Goal: Task Accomplishment & Management: Manage account settings

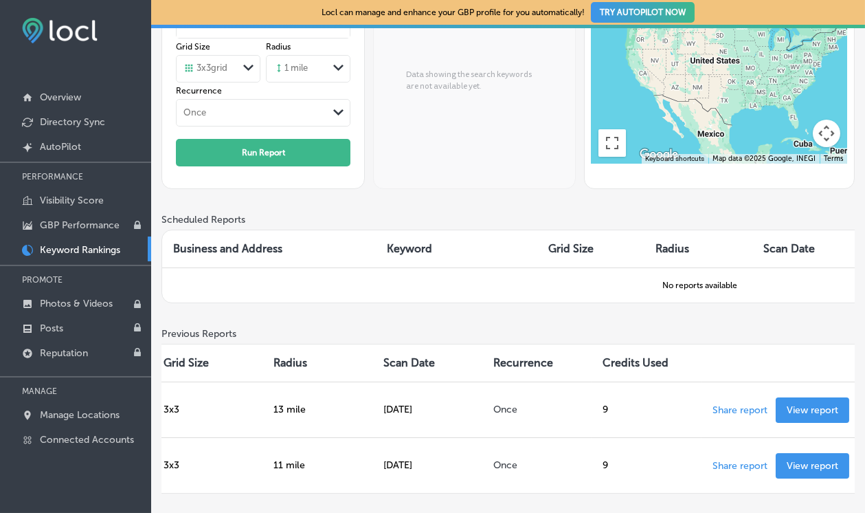
scroll to position [0, 405]
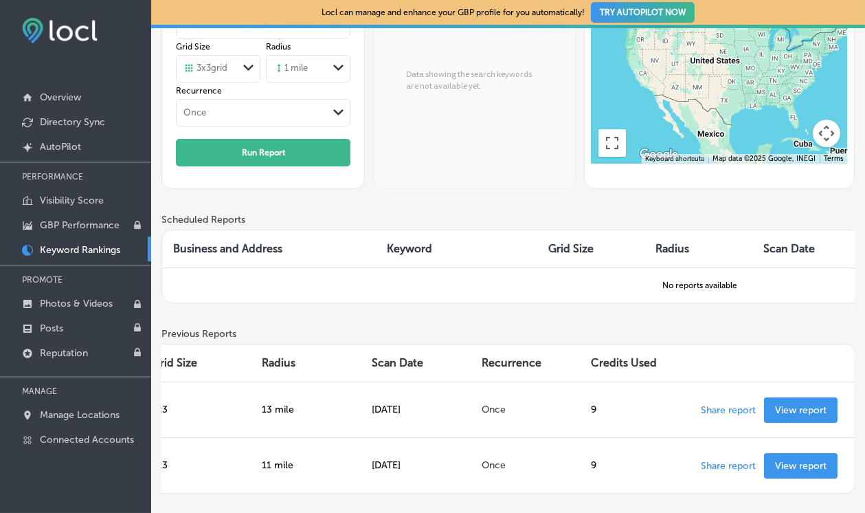
click at [811, 406] on p "View report" at bounding box center [801, 410] width 52 height 12
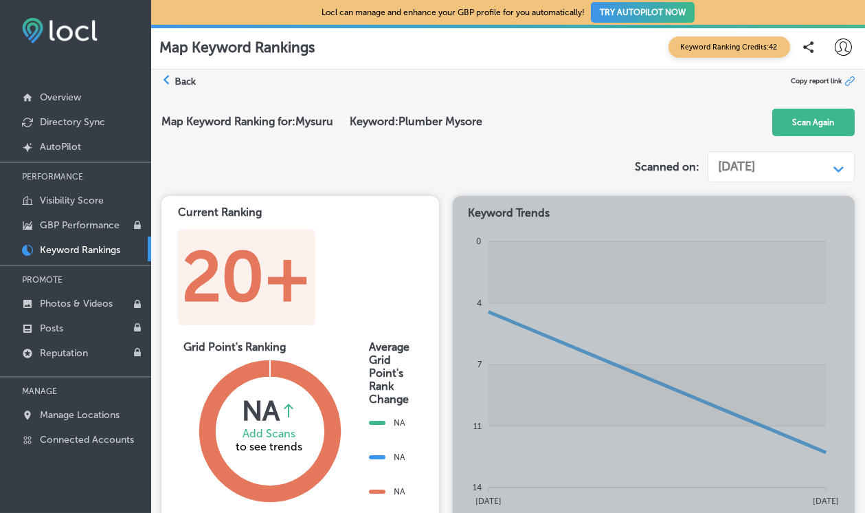
click at [100, 240] on link "Keyword Rankings" at bounding box center [75, 248] width 151 height 25
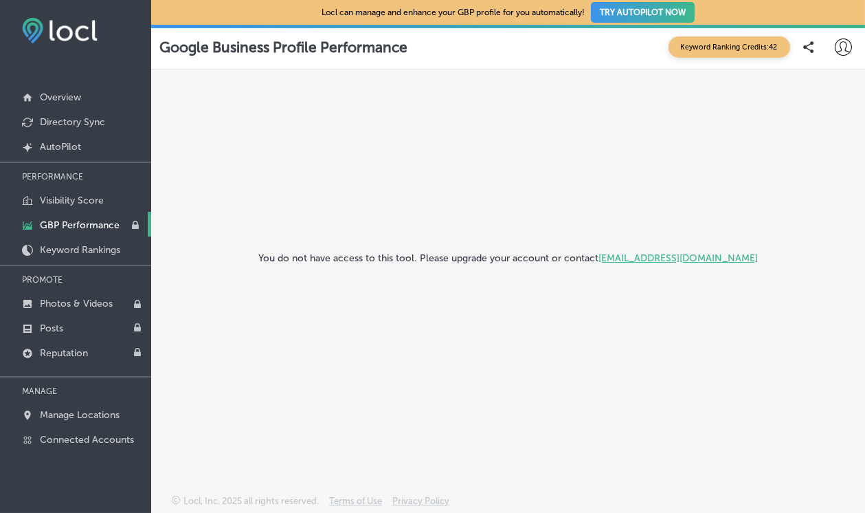
click at [86, 223] on p "GBP Performance" at bounding box center [80, 225] width 80 height 12
click at [72, 127] on p "Directory Sync" at bounding box center [72, 122] width 65 height 12
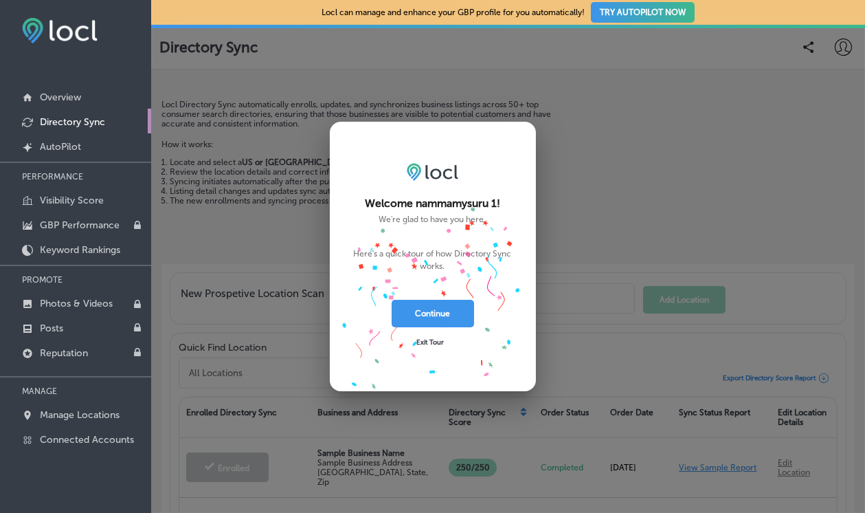
click at [452, 327] on button "Continue" at bounding box center [433, 313] width 82 height 27
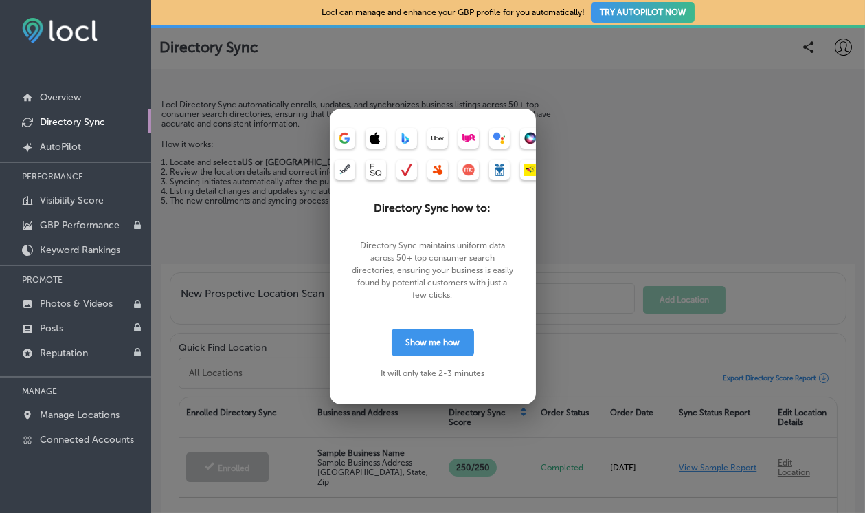
click at [438, 356] on button "Show me how" at bounding box center [433, 341] width 82 height 27
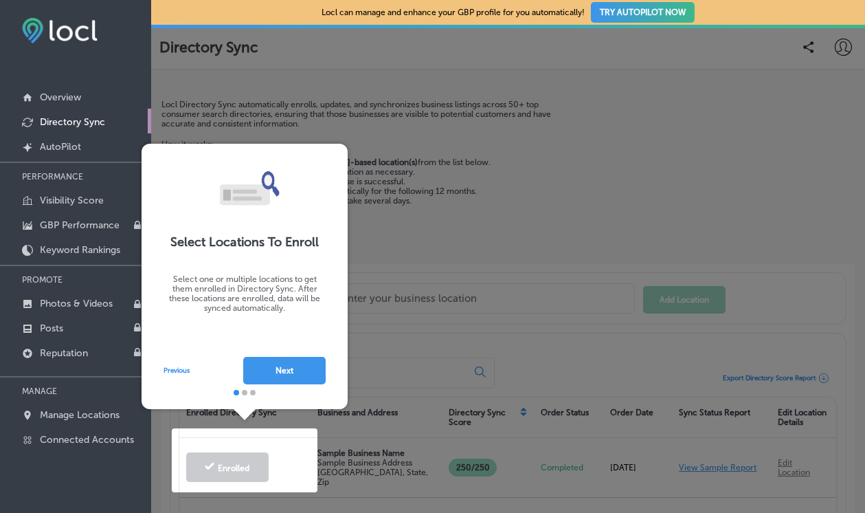
click at [309, 381] on button "Next" at bounding box center [284, 370] width 82 height 27
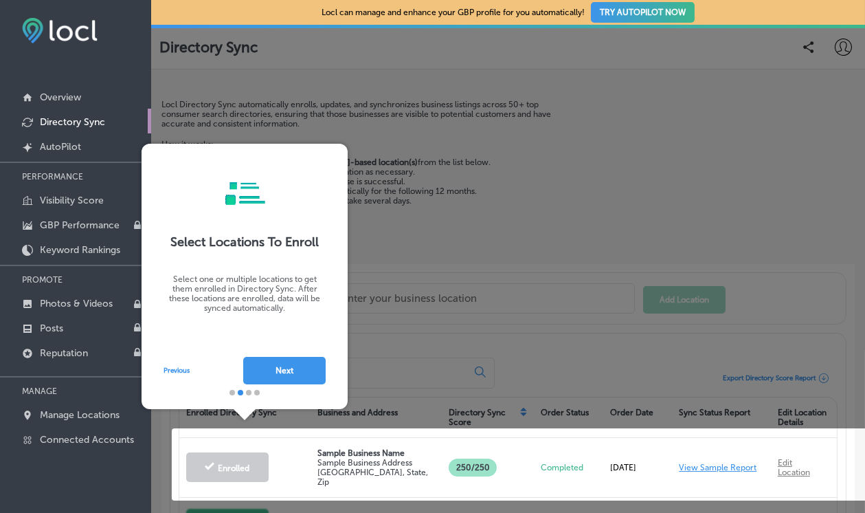
click at [297, 381] on button "Next" at bounding box center [284, 370] width 82 height 27
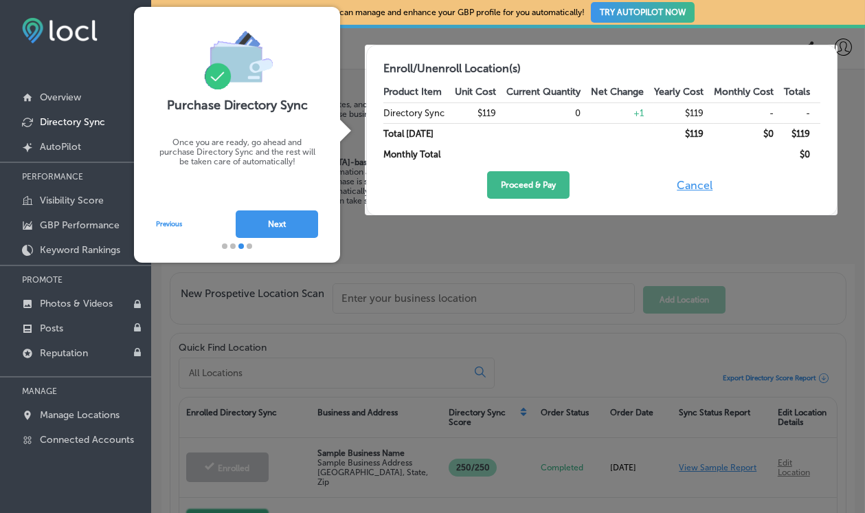
click at [313, 232] on button "Next" at bounding box center [277, 223] width 82 height 27
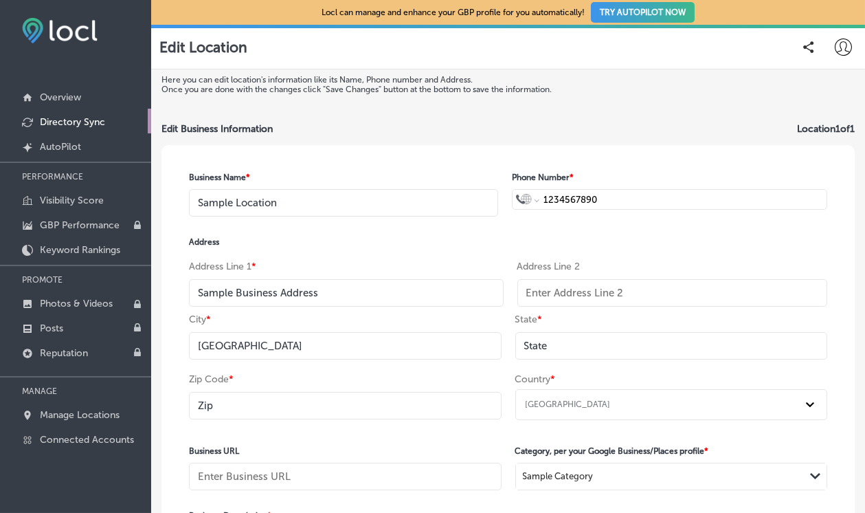
click at [65, 85] on link "Overview" at bounding box center [75, 96] width 151 height 25
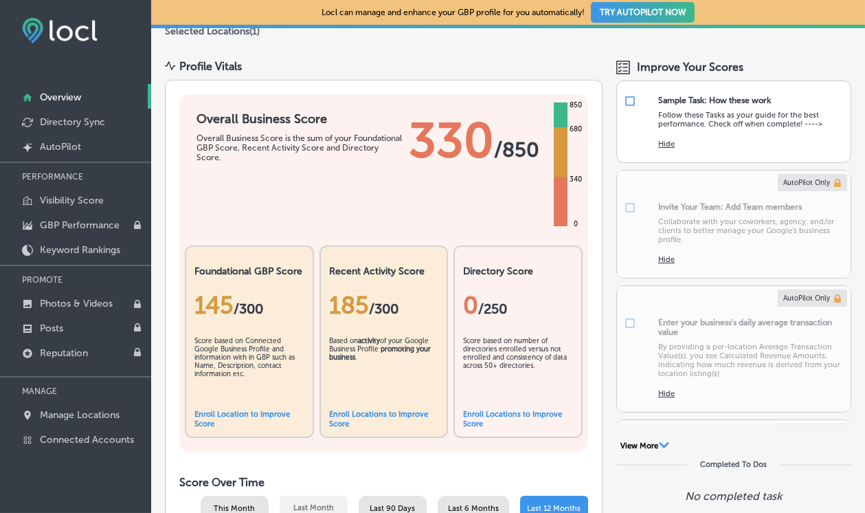
scroll to position [126, 0]
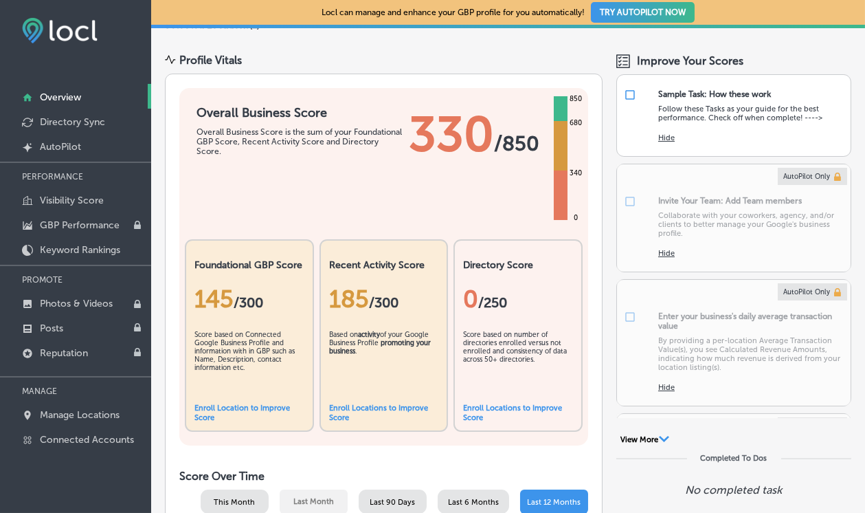
click at [508, 418] on div "Enroll Locations to Improve Score" at bounding box center [518, 412] width 110 height 19
click at [515, 409] on link "Enroll Locations to Improve Score" at bounding box center [512, 412] width 99 height 19
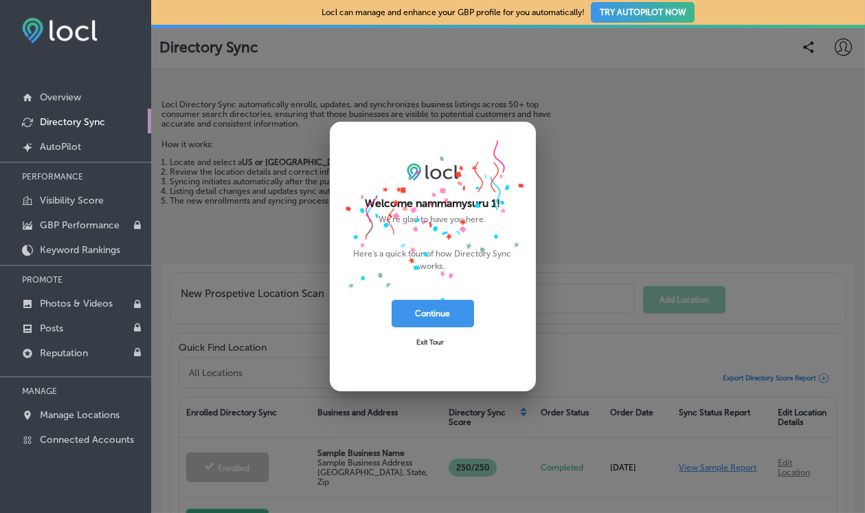
click at [436, 327] on button "Continue" at bounding box center [433, 313] width 82 height 27
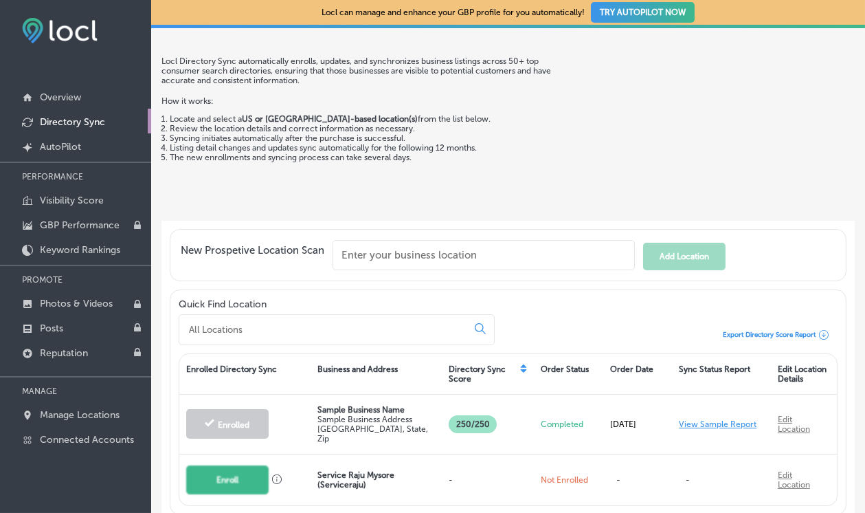
scroll to position [47, 0]
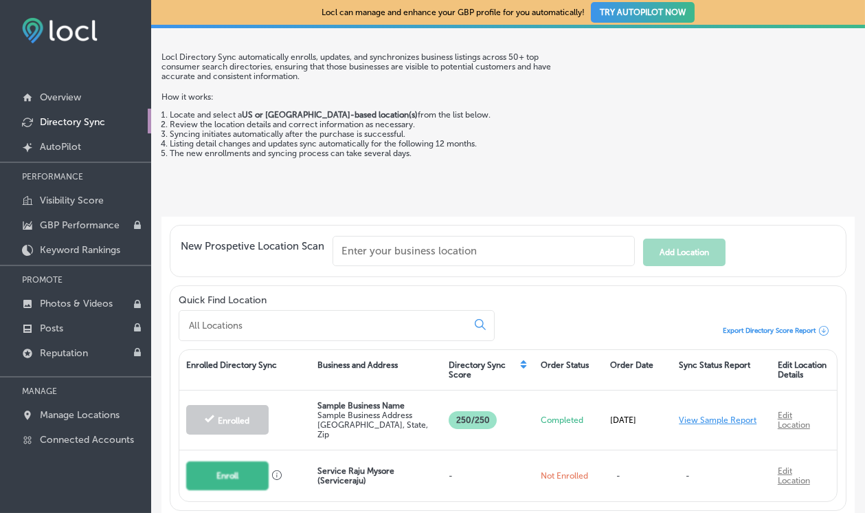
click at [432, 485] on div "Enroll Service Raju Mysore (Serviceraju) - Not Enrolled - - Edit Location" at bounding box center [508, 475] width 658 height 51
click at [794, 473] on link "Edit Location" at bounding box center [794, 475] width 32 height 19
click at [297, 462] on div "Enroll" at bounding box center [244, 475] width 131 height 49
click at [359, 466] on p "Service Raju Mysore (Serviceraju)" at bounding box center [376, 475] width 118 height 19
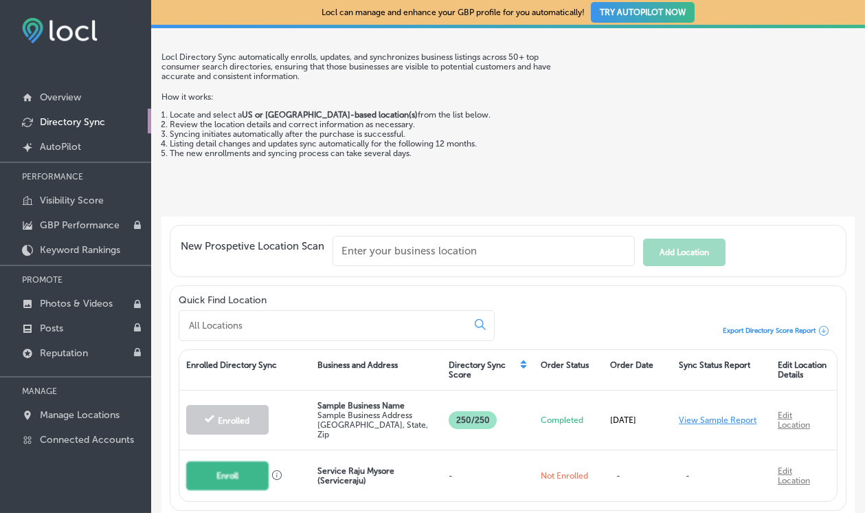
click at [379, 512] on div "Locl can manage and enhance your GBP profile for you automatically! TRY AUTOPIL…" at bounding box center [508, 256] width 714 height 513
click at [385, 512] on div "Locl can manage and enhance your GBP profile for you automatically! TRY AUTOPIL…" at bounding box center [508, 256] width 714 height 513
click at [403, 512] on div "Locl can manage and enhance your GBP profile for you automatically! TRY AUTOPIL…" at bounding box center [508, 256] width 714 height 513
click at [421, 512] on div "Locl can manage and enhance your GBP profile for you automatically! TRY AUTOPIL…" at bounding box center [508, 256] width 714 height 513
click at [434, 502] on div "New Prospetive Location Scan Add Location Quick Find Location Export Directory …" at bounding box center [507, 367] width 693 height 302
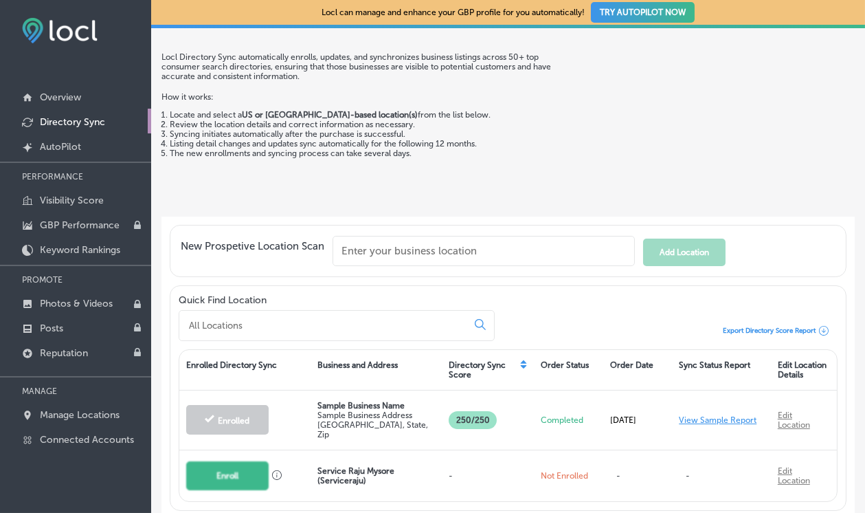
click at [795, 320] on div "Export Directory Score Report" at bounding box center [776, 330] width 124 height 21
click at [708, 416] on link "View Sample Report" at bounding box center [718, 420] width 78 height 10
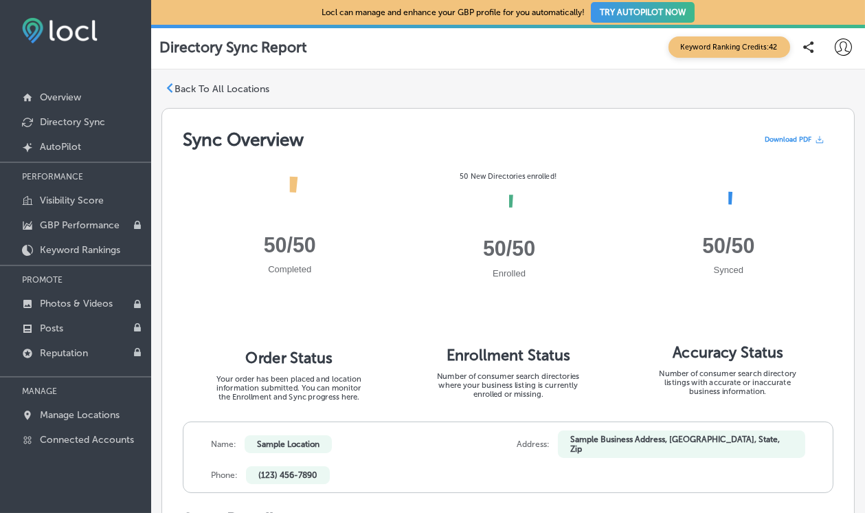
click at [718, 410] on div "Completed 50/50 Order Status Your order has been placed and location informatio…" at bounding box center [508, 286] width 651 height 272
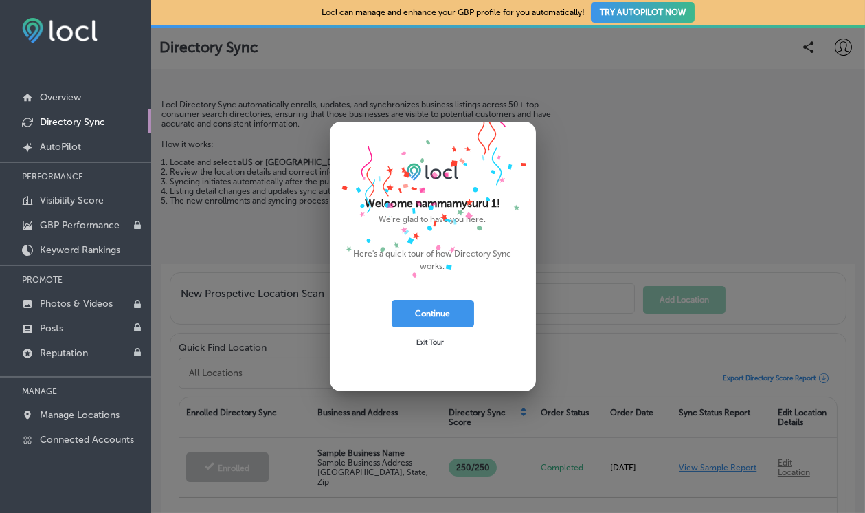
click at [447, 340] on div at bounding box center [452, 341] width 10 height 10
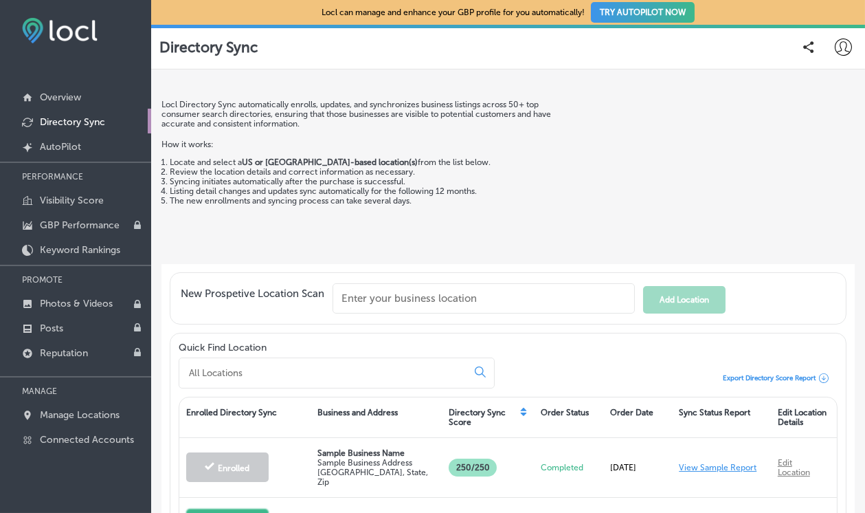
scroll to position [47, 0]
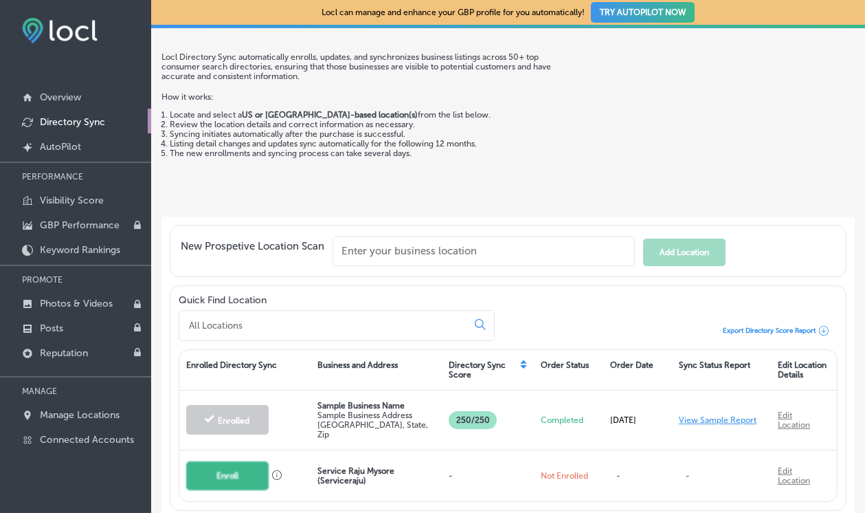
click at [724, 415] on link "View Sample Report" at bounding box center [718, 420] width 78 height 10
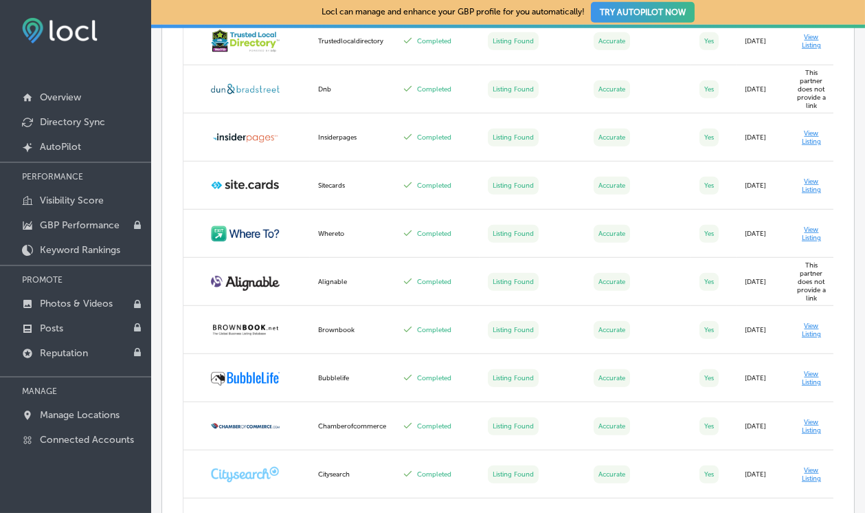
scroll to position [2502, 0]
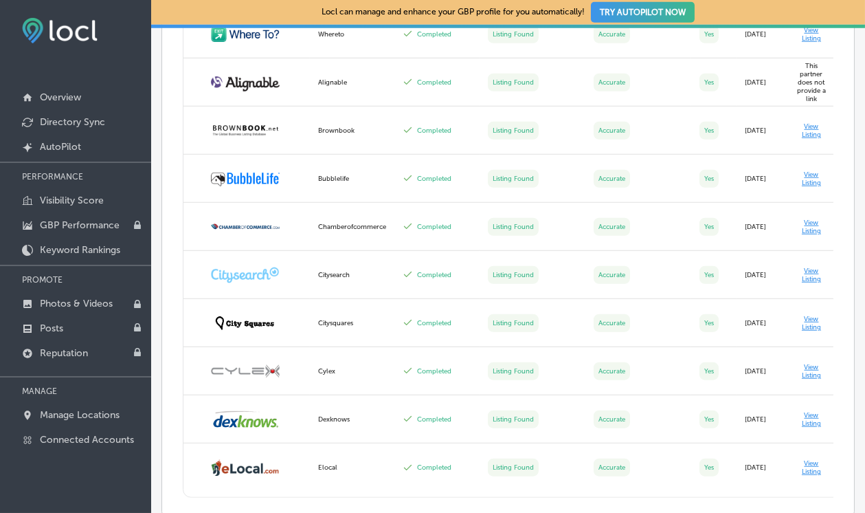
click at [818, 457] on td "View Listing" at bounding box center [827, 467] width 81 height 48
click at [809, 469] on td "View Listing" at bounding box center [827, 467] width 81 height 48
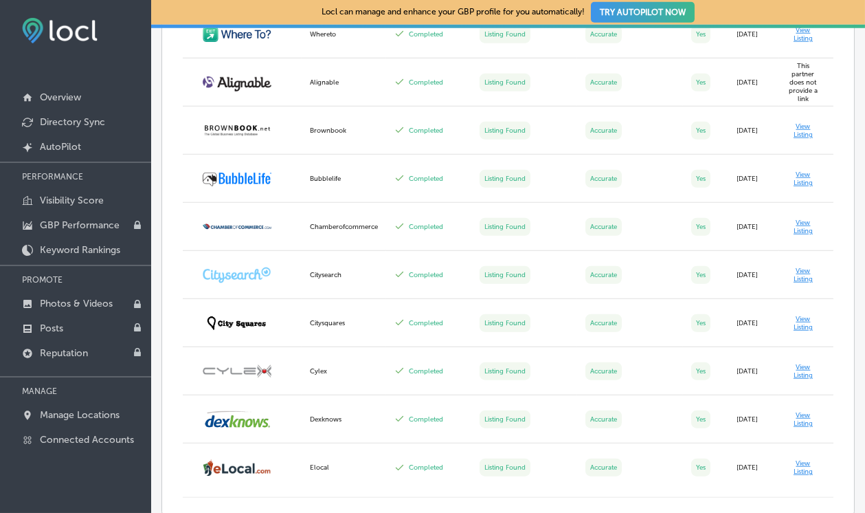
scroll to position [0, 11]
click at [809, 446] on td "View Listing" at bounding box center [816, 467] width 81 height 48
click at [803, 456] on td "View Listing" at bounding box center [816, 467] width 81 height 48
click at [807, 415] on td "View Listing" at bounding box center [816, 419] width 81 height 48
click at [805, 411] on td "View Listing" at bounding box center [816, 419] width 81 height 48
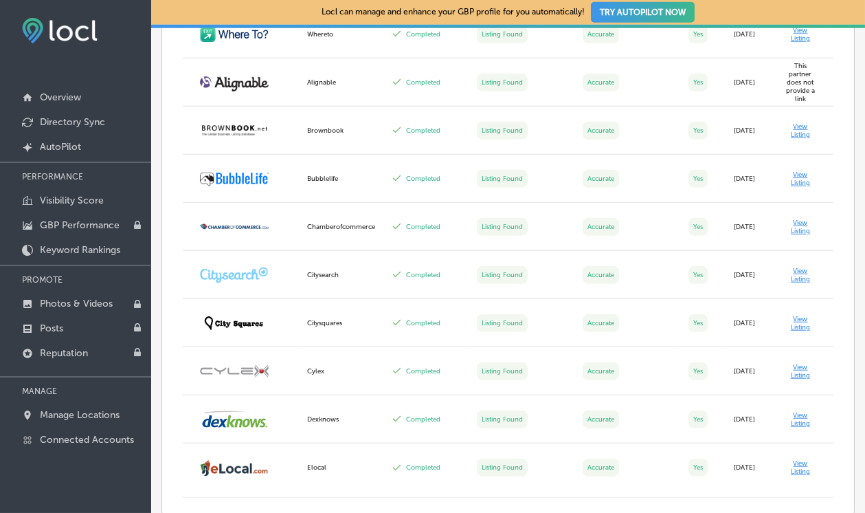
click at [804, 411] on td "View Listing" at bounding box center [816, 419] width 81 height 48
click at [803, 418] on td "View Listing" at bounding box center [816, 419] width 81 height 48
click at [87, 198] on p "Visibility Score" at bounding box center [72, 200] width 64 height 12
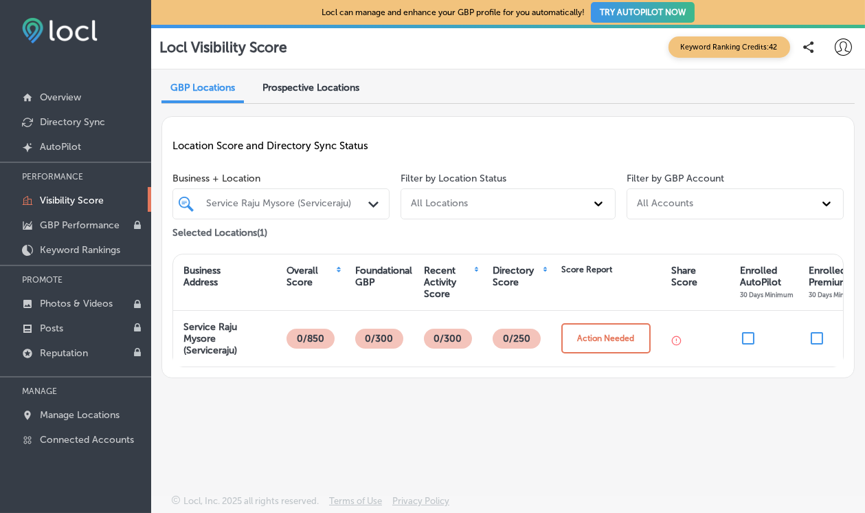
click at [604, 336] on button "Action Needed" at bounding box center [605, 338] width 89 height 30
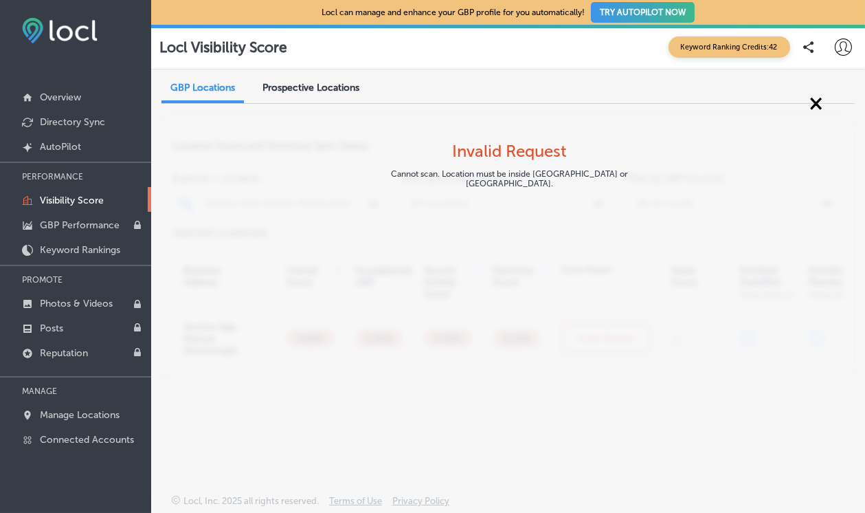
click at [810, 115] on span "×" at bounding box center [816, 102] width 13 height 25
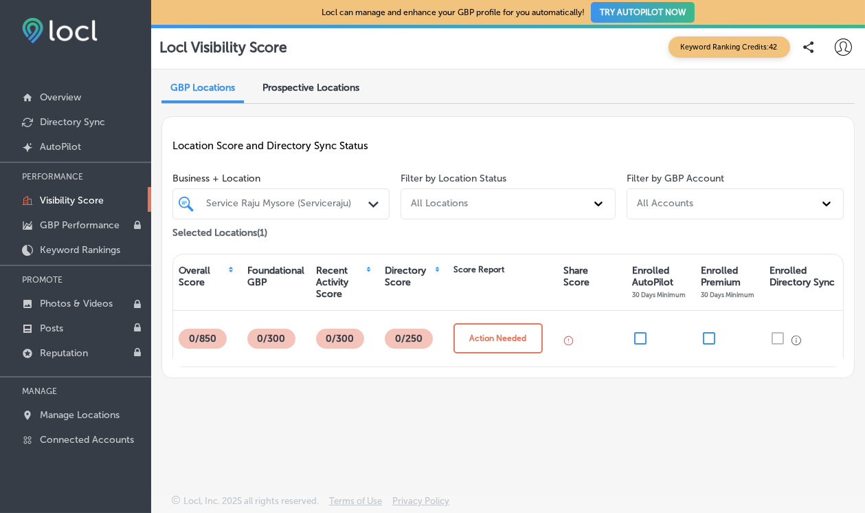
scroll to position [0, 214]
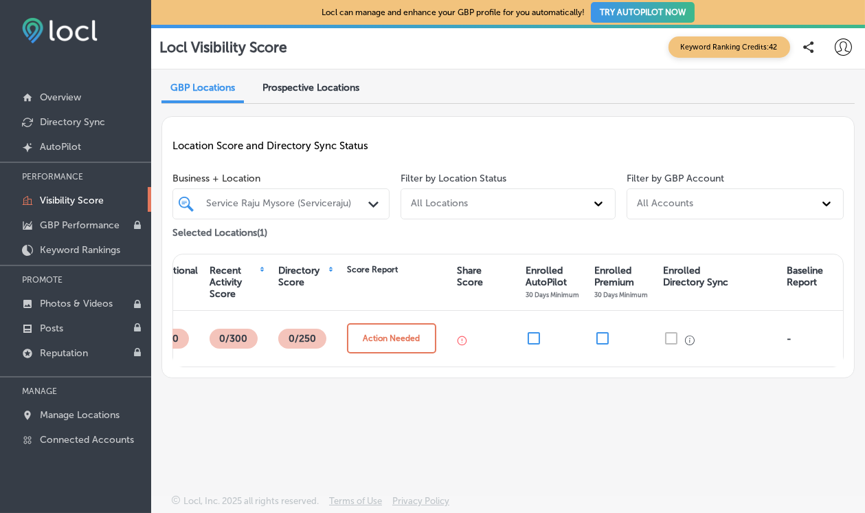
click at [577, 339] on div at bounding box center [549, 339] width 69 height 56
click at [539, 341] on input "checkbox" at bounding box center [534, 338] width 16 height 16
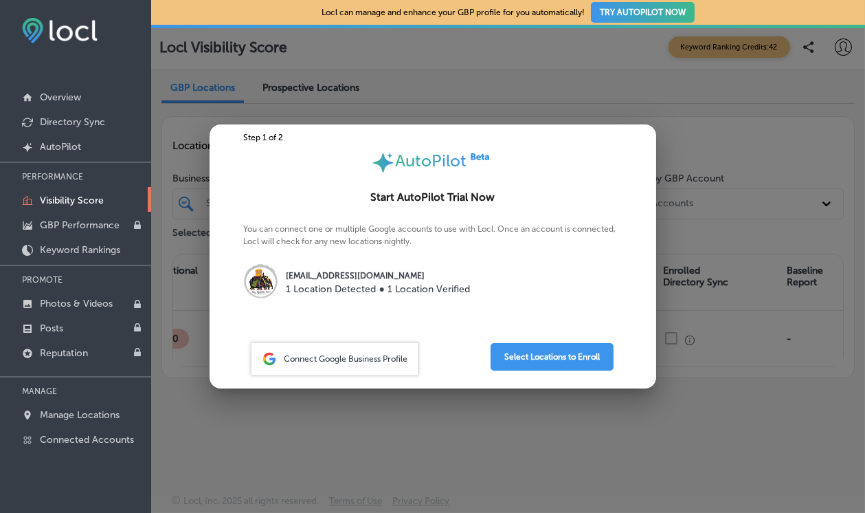
click at [567, 370] on button "Select Locations to Enroll" at bounding box center [552, 356] width 123 height 27
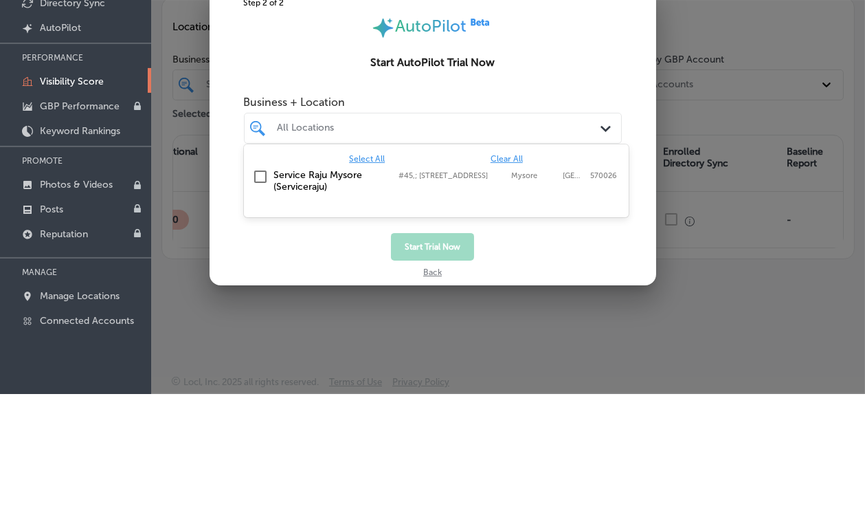
click at [260, 298] on input "checkbox" at bounding box center [260, 295] width 16 height 16
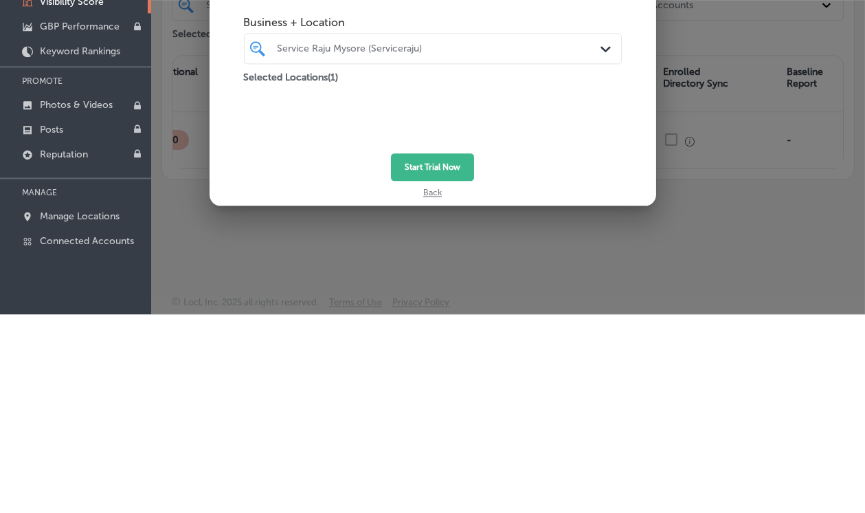
click at [434, 376] on button "Start Trial Now" at bounding box center [432, 365] width 83 height 27
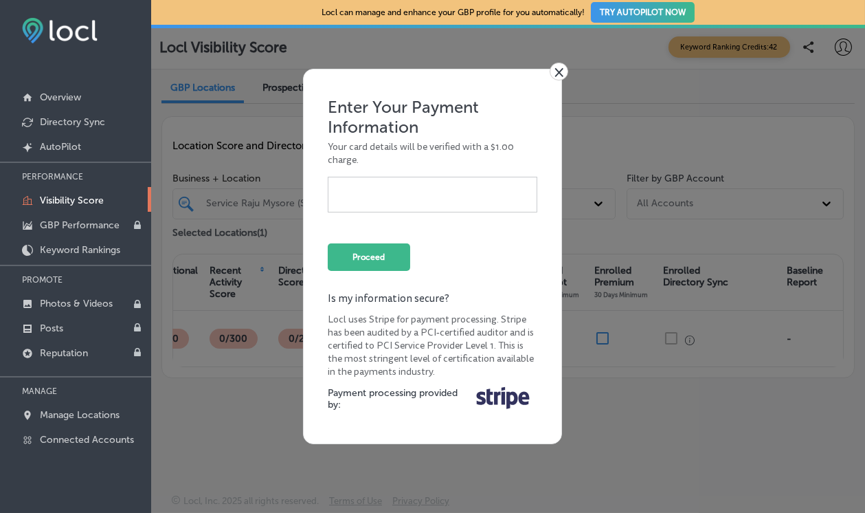
click at [552, 69] on link "×" at bounding box center [559, 72] width 19 height 18
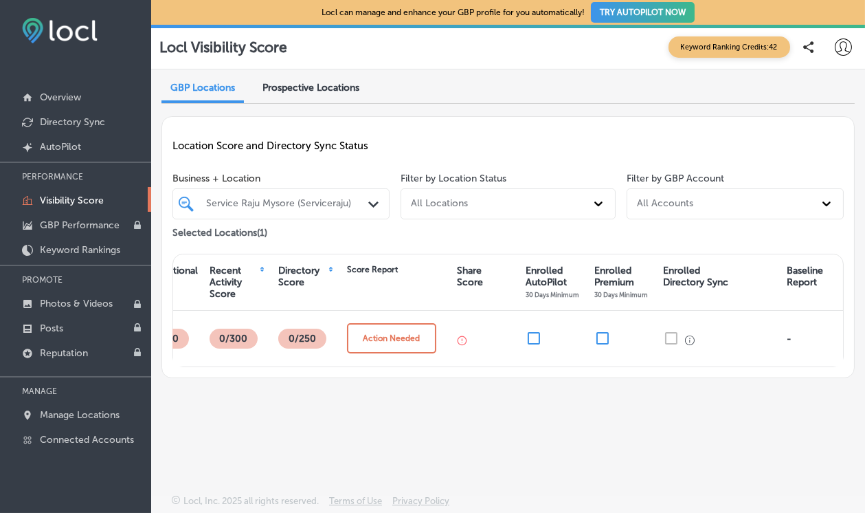
click at [601, 333] on input "checkbox" at bounding box center [602, 338] width 16 height 16
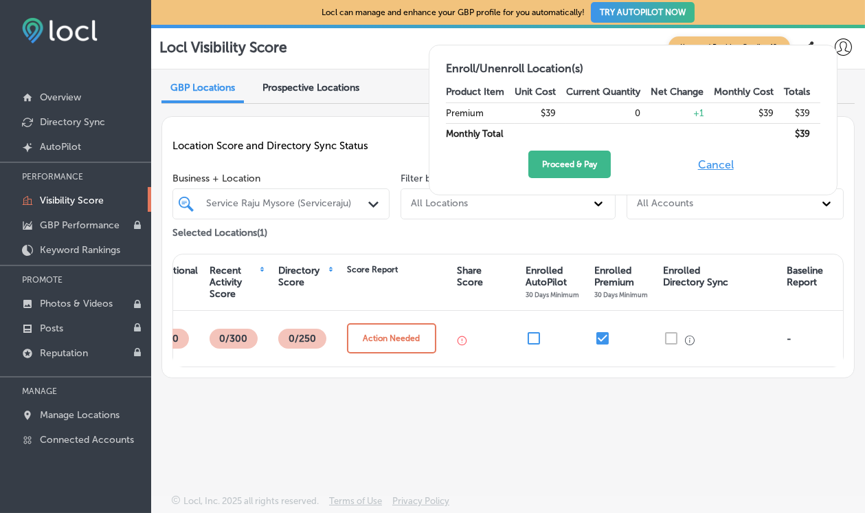
click at [576, 173] on button "Proceed & Pay" at bounding box center [569, 163] width 82 height 27
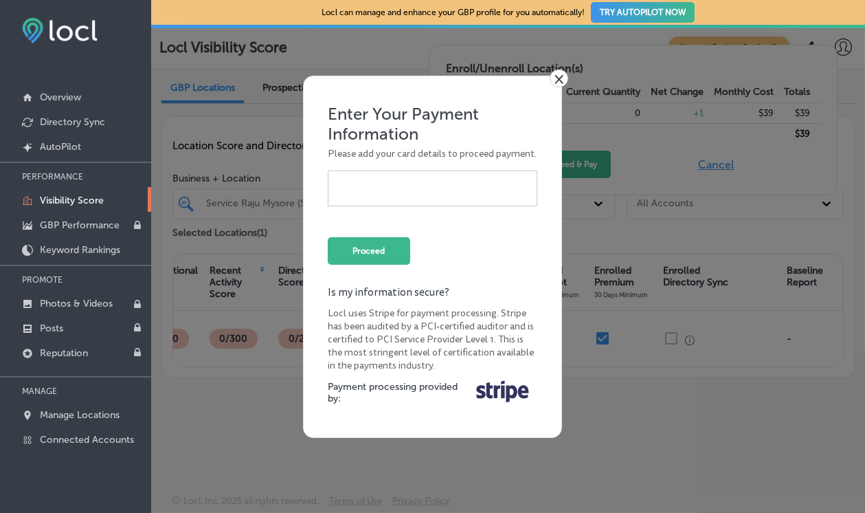
click at [563, 87] on link "×" at bounding box center [559, 78] width 19 height 18
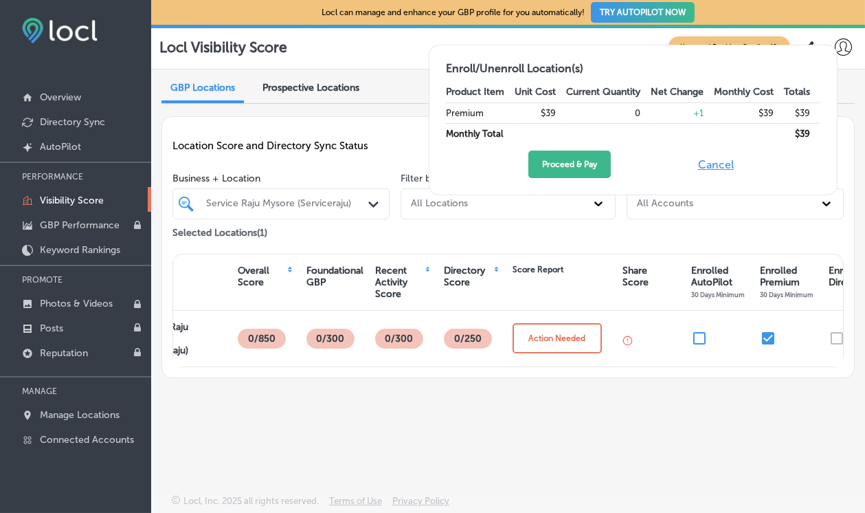
scroll to position [0, 0]
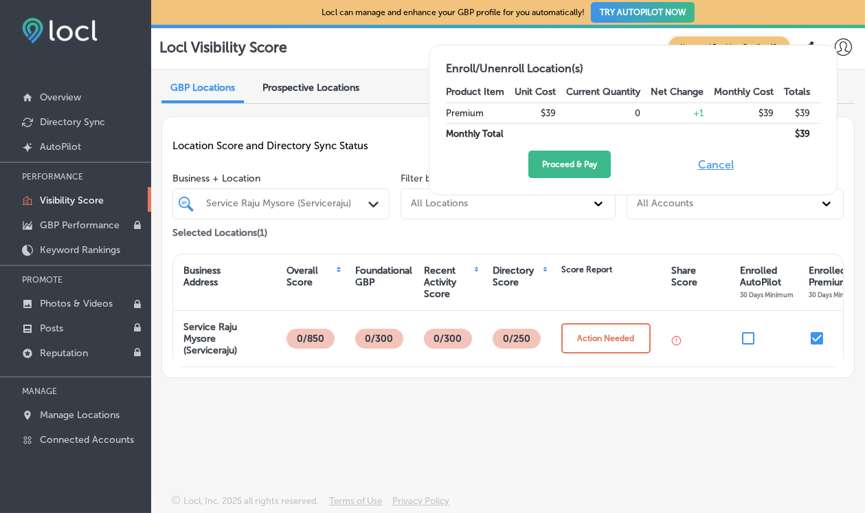
click at [92, 153] on link "Created by potrace 1.10, written by Peter Selinger 2001-2011 AutoPilot" at bounding box center [75, 145] width 151 height 25
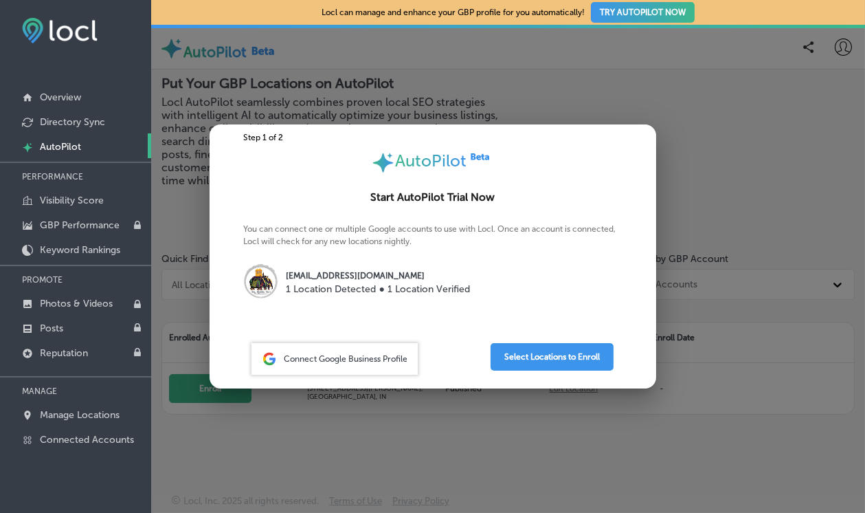
click at [441, 282] on p "1 Location Detected ● 1 Location Verified" at bounding box center [378, 289] width 183 height 14
click at [365, 361] on span "Connect Google Business Profile" at bounding box center [346, 359] width 124 height 10
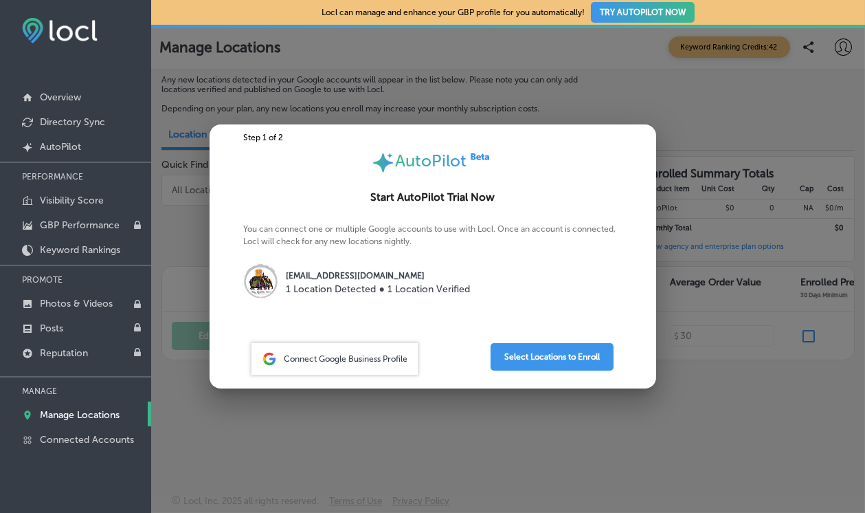
click at [538, 366] on button "Select Locations to Enroll" at bounding box center [552, 356] width 123 height 27
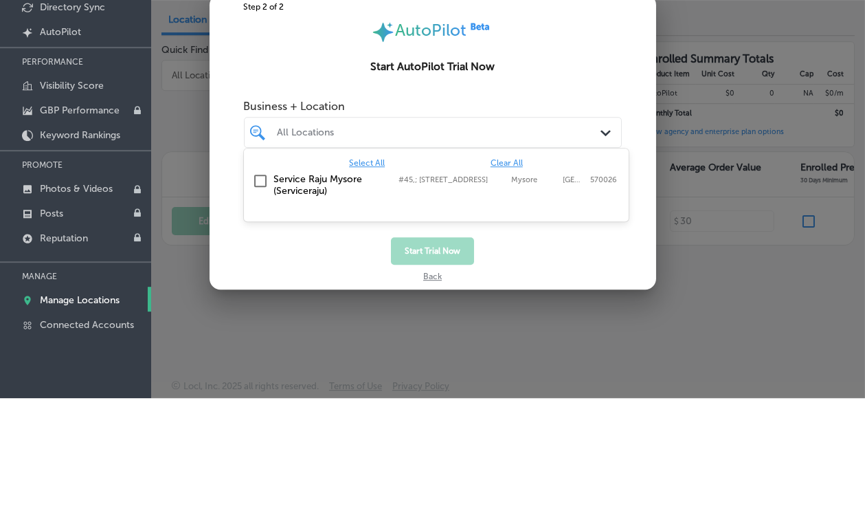
click at [260, 300] on input "checkbox" at bounding box center [260, 295] width 16 height 16
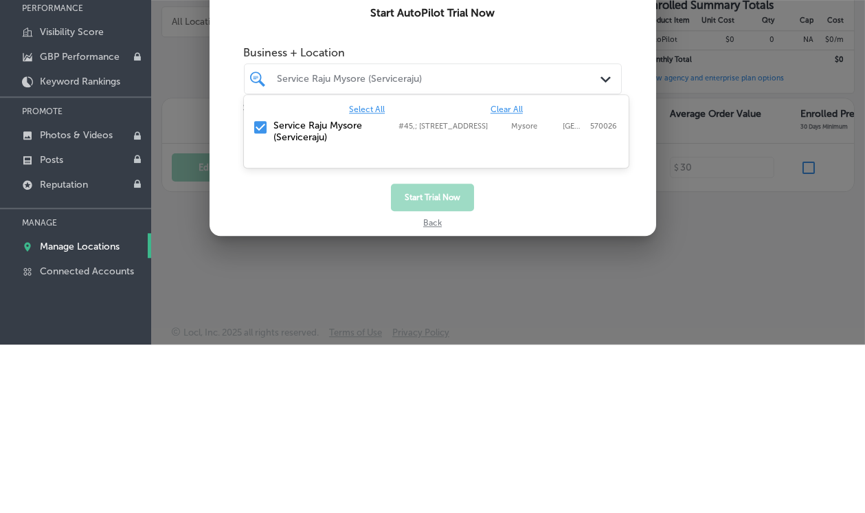
click at [499, 280] on span "Clear All" at bounding box center [507, 278] width 32 height 10
click at [363, 273] on span "Select All" at bounding box center [367, 278] width 36 height 10
click at [429, 370] on button "Start Trial Now" at bounding box center [432, 365] width 83 height 27
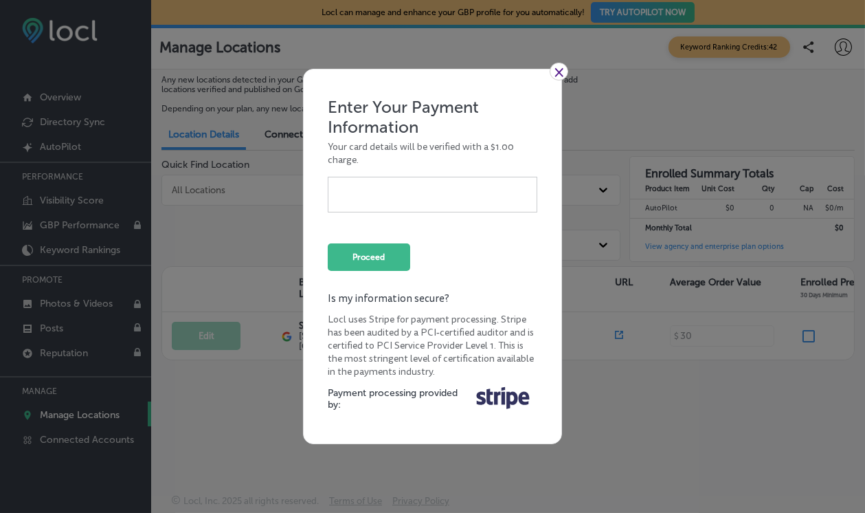
click at [560, 74] on link "×" at bounding box center [559, 72] width 19 height 18
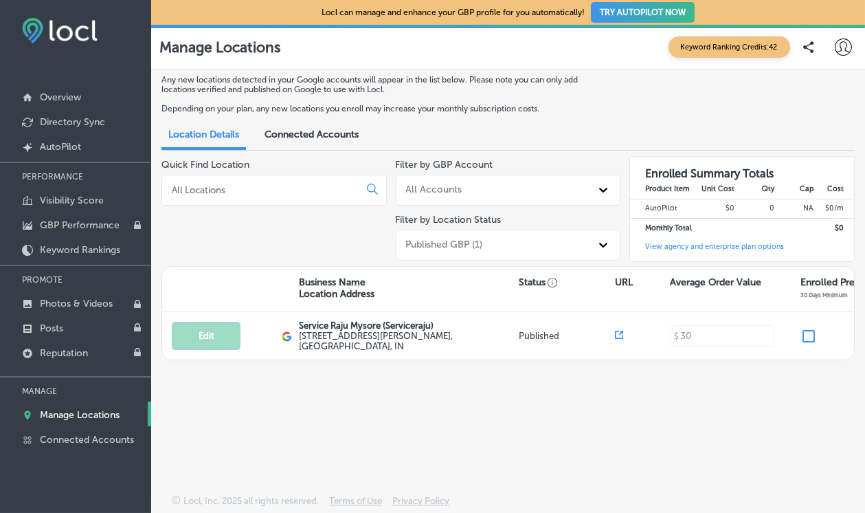
click at [120, 409] on p "Manage Locations" at bounding box center [80, 415] width 80 height 12
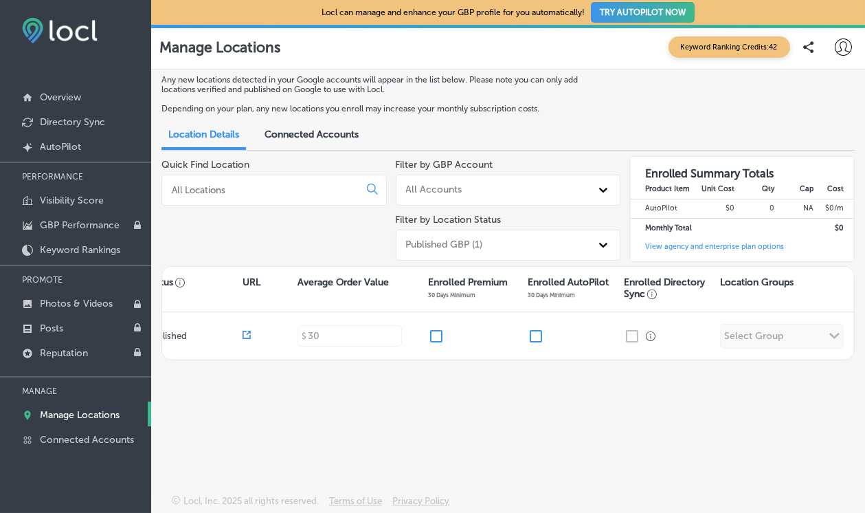
scroll to position [0, 385]
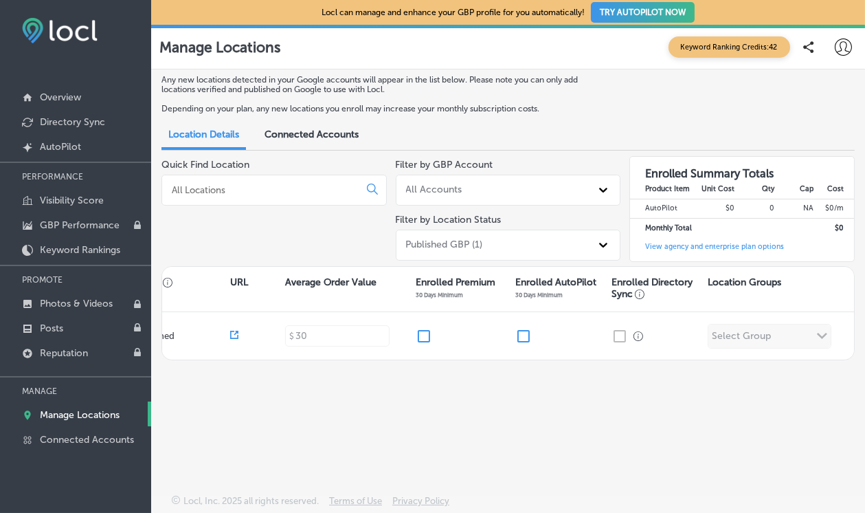
click at [733, 243] on link "View agency and enterprise plan options" at bounding box center [707, 251] width 154 height 19
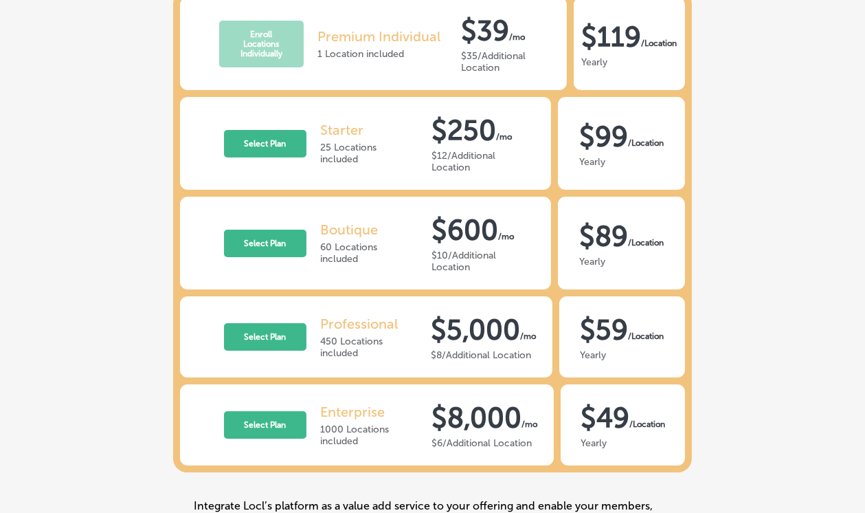
scroll to position [429, 0]
